Goal: Information Seeking & Learning: Learn about a topic

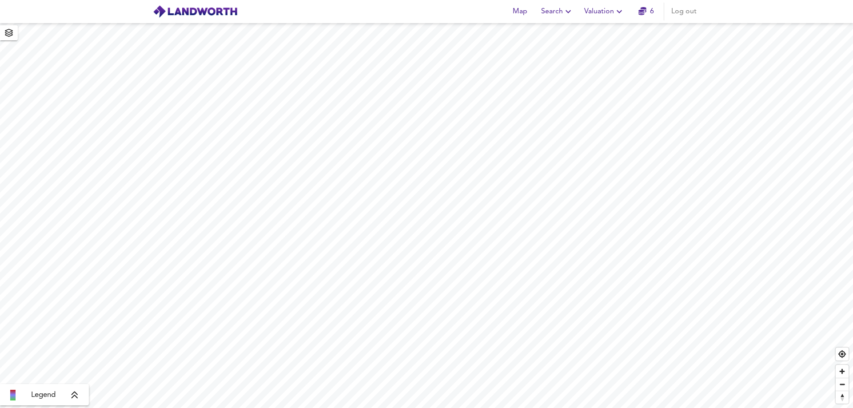
click at [580, 15] on div "Map Search Valuation 6 Log out" at bounding box center [602, 12] width 195 height 18
click at [564, 16] on icon "button" at bounding box center [568, 11] width 11 height 11
click at [541, 38] on li "New Search" at bounding box center [557, 32] width 88 height 16
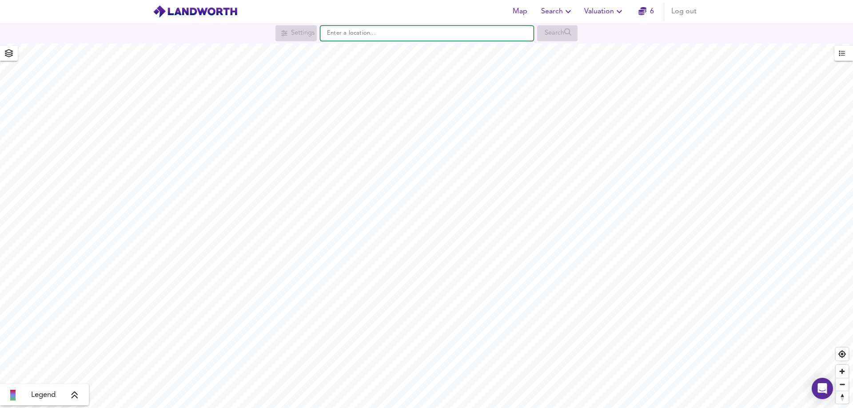
click at [347, 38] on input "text" at bounding box center [426, 33] width 213 height 15
click at [354, 33] on input "dl153s" at bounding box center [426, 33] width 213 height 15
click at [341, 33] on input "dl153s" at bounding box center [426, 33] width 213 height 15
click at [378, 61] on ul "[STREET_ADDRESS]" at bounding box center [426, 51] width 213 height 20
click at [378, 58] on li "[STREET_ADDRESS]" at bounding box center [427, 51] width 212 height 20
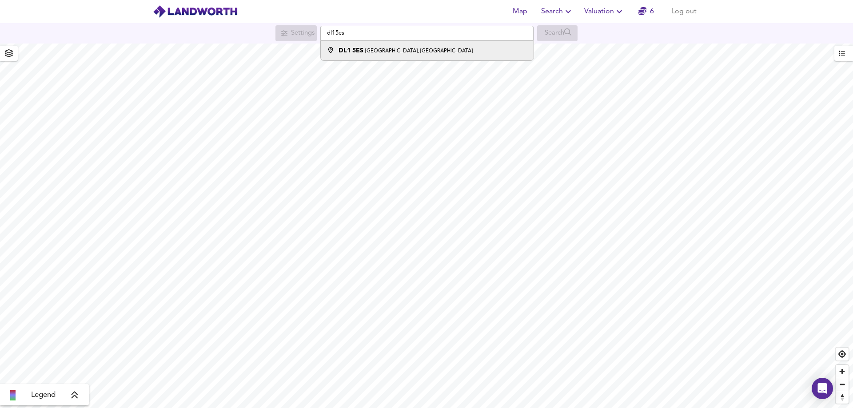
type input "[STREET_ADDRESS]"
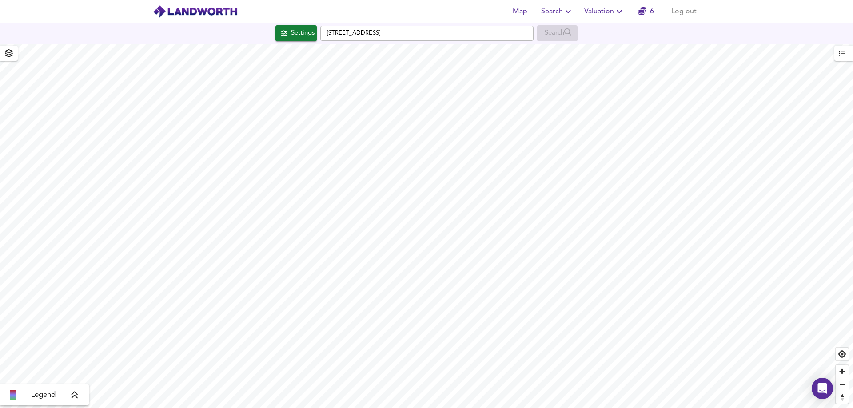
checkbox input "false"
checkbox input "true"
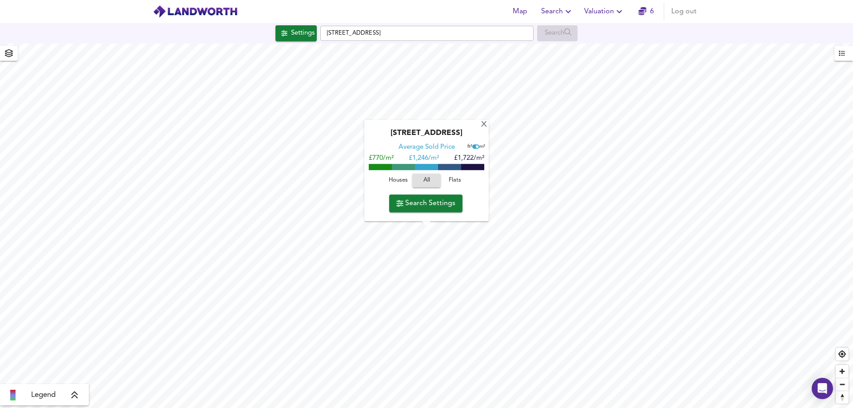
click at [393, 183] on span "Houses" at bounding box center [398, 181] width 24 height 10
